Goal: Information Seeking & Learning: Learn about a topic

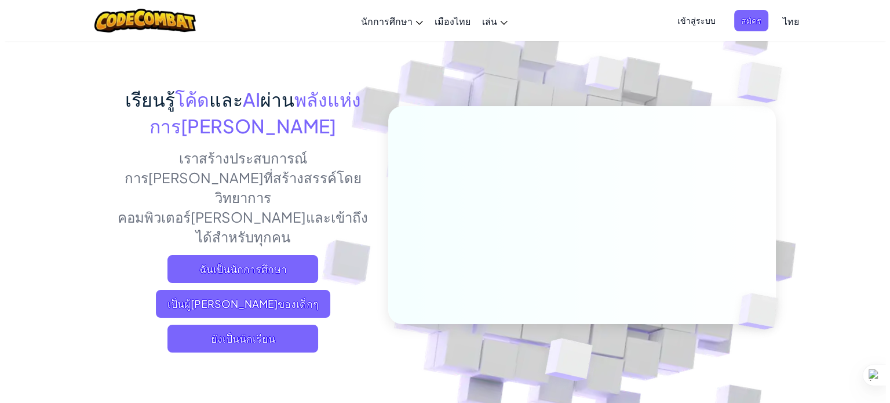
scroll to position [58, 0]
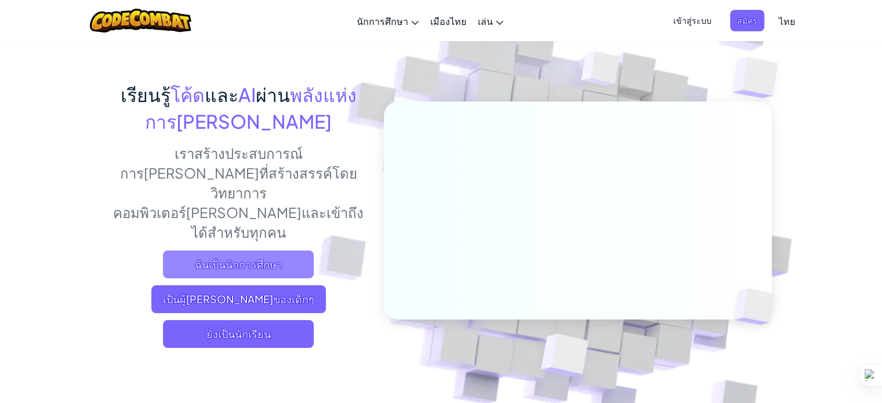
click at [289, 250] on span "ฉันเป็นนักการศึกษา" at bounding box center [238, 264] width 151 height 28
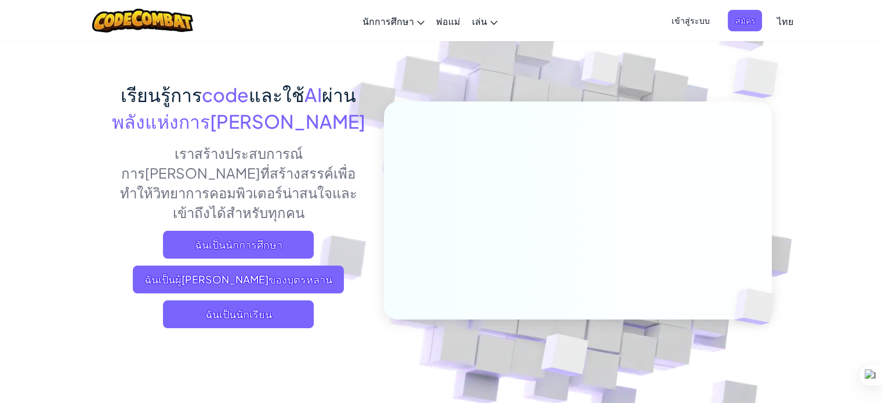
click at [700, 31] on span "เข้าสู่ระบบ" at bounding box center [690, 20] width 52 height 21
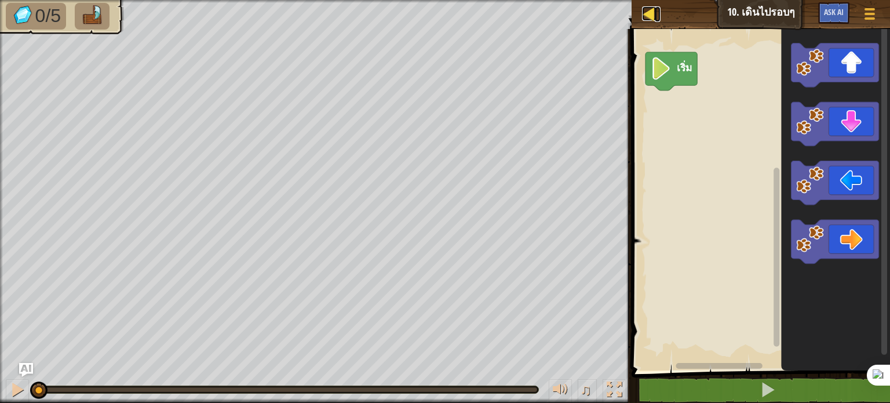
click at [652, 18] on div at bounding box center [649, 13] width 14 height 14
click at [650, 9] on div at bounding box center [649, 13] width 14 height 14
